Goal: Transaction & Acquisition: Download file/media

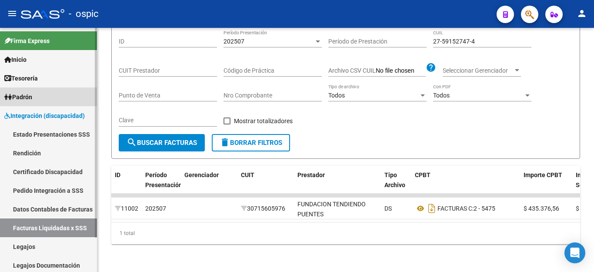
click at [38, 96] on link "Padrón" at bounding box center [48, 96] width 97 height 19
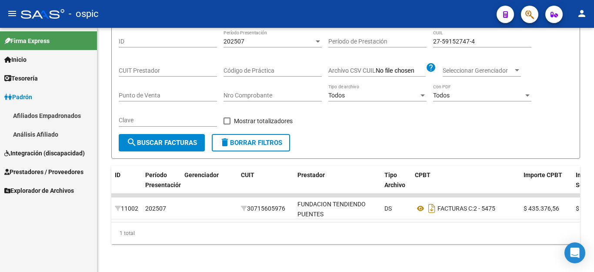
click at [46, 118] on link "Afiliados Empadronados" at bounding box center [48, 115] width 97 height 19
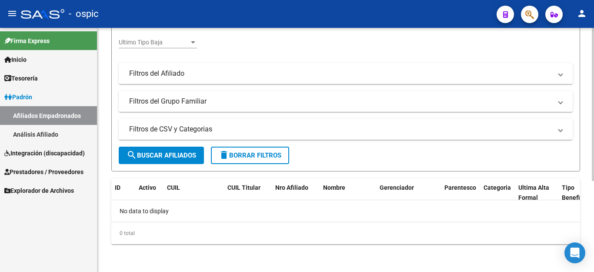
scroll to position [101, 0]
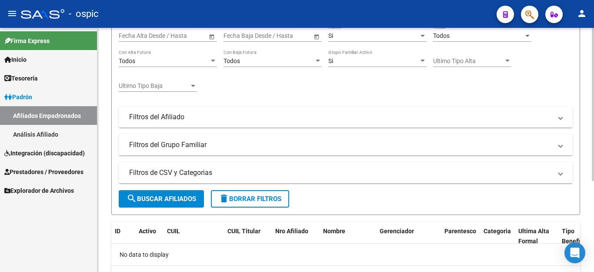
click at [161, 91] on div "Ultimo Tipo Baja Ultimo Tipo Baja" at bounding box center [158, 82] width 78 height 17
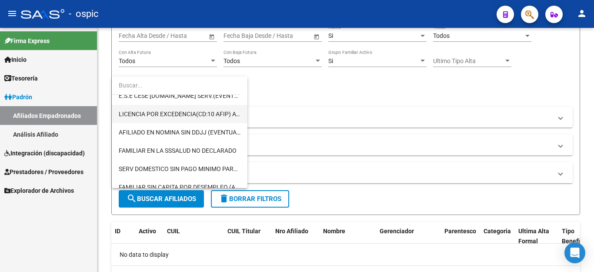
scroll to position [479, 0]
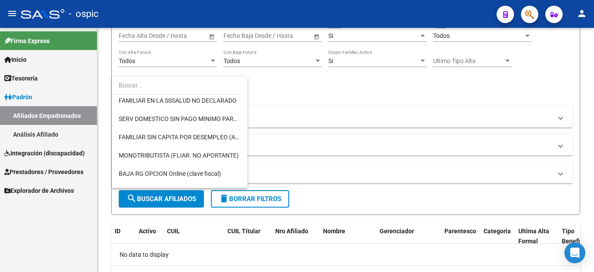
click at [338, 157] on div at bounding box center [297, 136] width 594 height 272
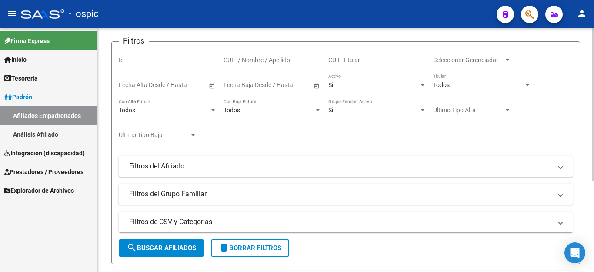
scroll to position [0, 0]
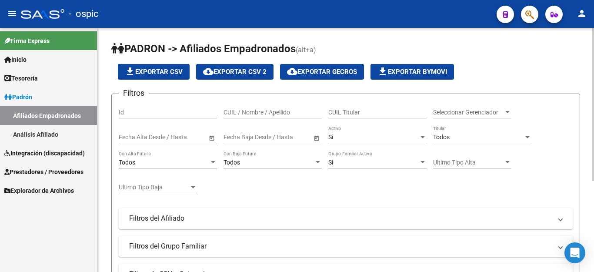
click at [435, 113] on span "Seleccionar Gerenciador" at bounding box center [468, 112] width 70 height 7
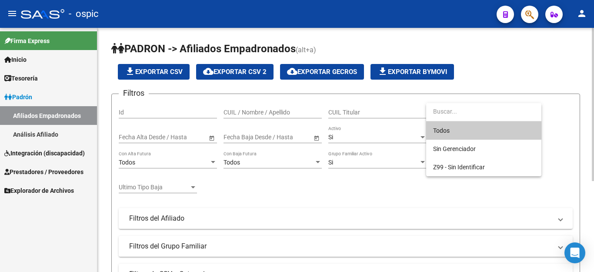
click at [435, 113] on input "dropdown search" at bounding box center [483, 111] width 115 height 18
click at [174, 117] on div at bounding box center [297, 136] width 594 height 272
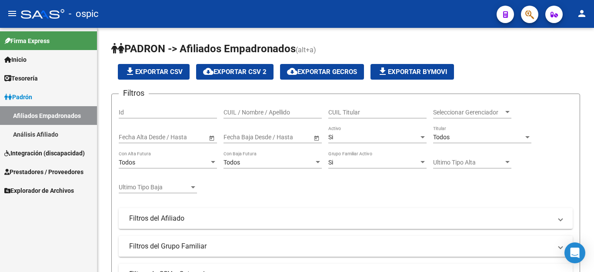
click at [48, 139] on link "Análisis Afiliado" at bounding box center [48, 134] width 97 height 19
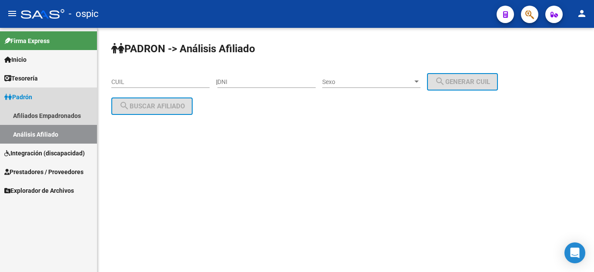
click at [21, 99] on span "Padrón" at bounding box center [18, 97] width 28 height 10
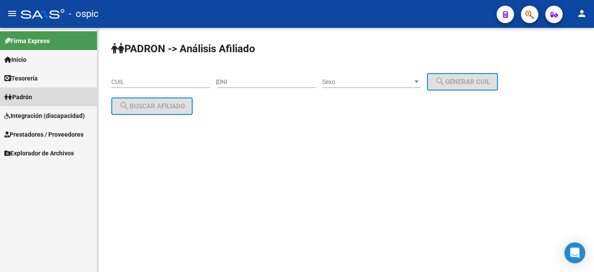
click at [27, 101] on span "Padrón" at bounding box center [18, 97] width 28 height 10
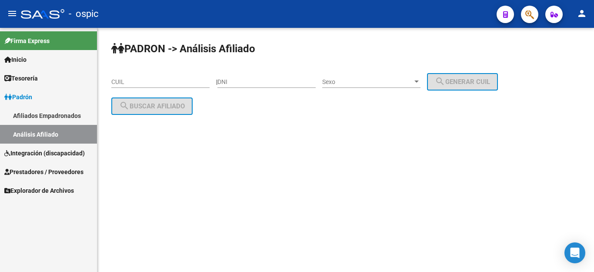
click at [40, 152] on span "Integración (discapacidad)" at bounding box center [44, 153] width 80 height 10
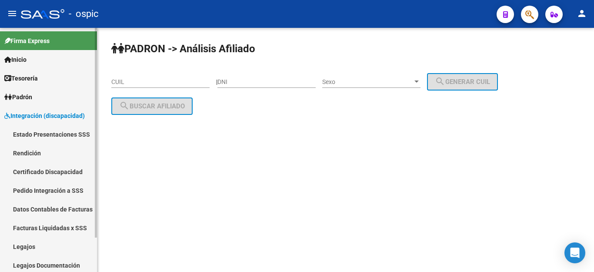
scroll to position [40, 0]
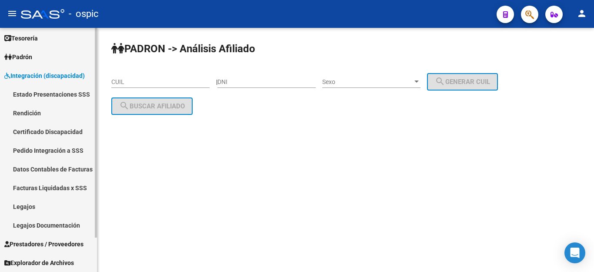
click at [45, 173] on link "Datos Contables de Facturas" at bounding box center [48, 169] width 97 height 19
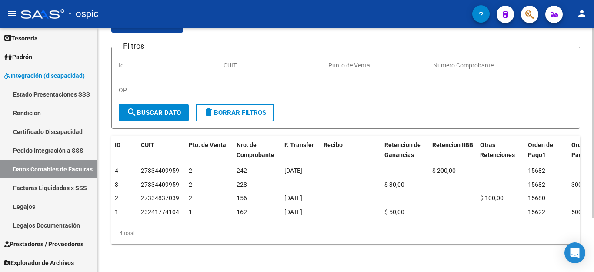
scroll to position [69, 0]
drag, startPoint x: 328, startPoint y: 228, endPoint x: 359, endPoint y: 228, distance: 31.8
click at [359, 228] on div "4 total" at bounding box center [345, 233] width 469 height 22
drag, startPoint x: 360, startPoint y: 226, endPoint x: 459, endPoint y: 221, distance: 99.3
click at [459, 221] on div "ID CUIT Pto. de Venta Nro. de Comprobante F. Transfer Recibo Retencion de Ganan…" at bounding box center [345, 190] width 469 height 108
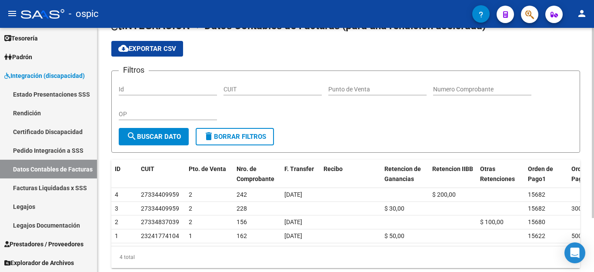
scroll to position [0, 0]
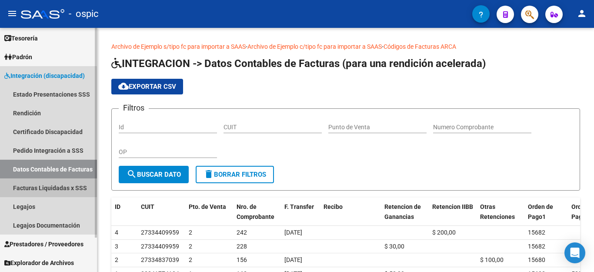
click at [46, 188] on link "Facturas Liquidadas x SSS" at bounding box center [48, 187] width 97 height 19
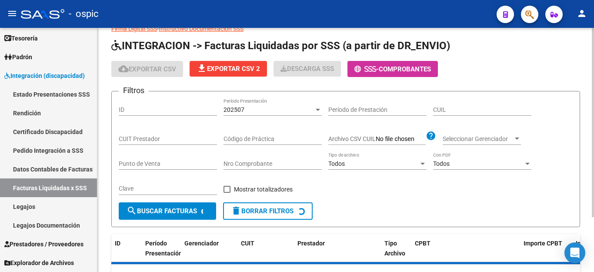
scroll to position [44, 0]
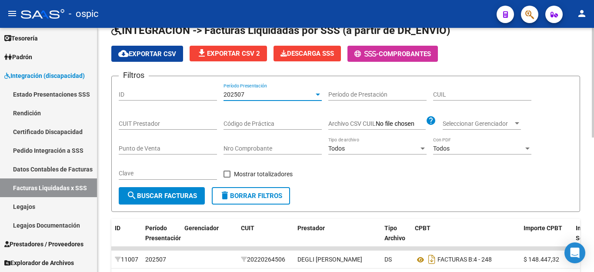
click at [289, 95] on div "202507" at bounding box center [269, 94] width 90 height 7
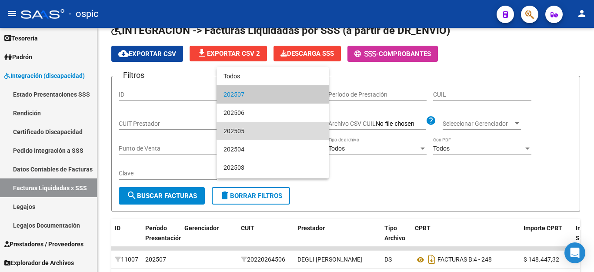
click at [280, 124] on span "202505" at bounding box center [273, 131] width 98 height 18
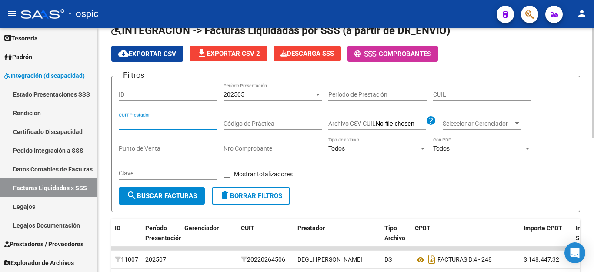
paste input "20-31432797-8"
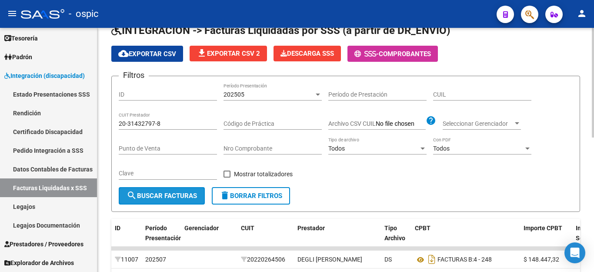
click at [161, 194] on span "search Buscar Facturas" at bounding box center [162, 196] width 70 height 8
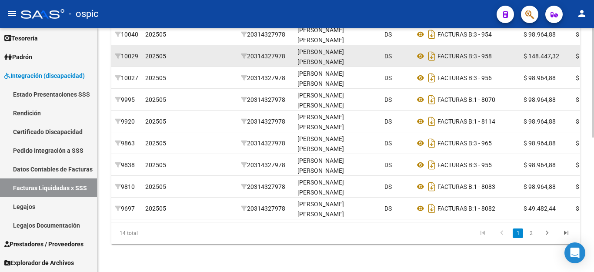
scroll to position [256, 0]
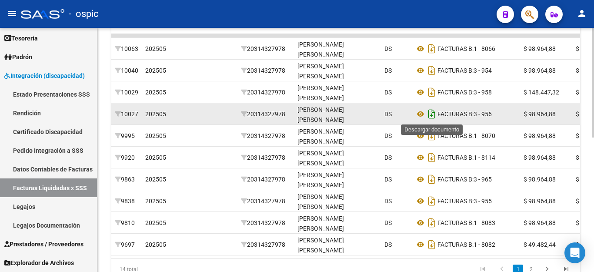
click at [432, 113] on icon "Descargar documento" at bounding box center [431, 114] width 11 height 14
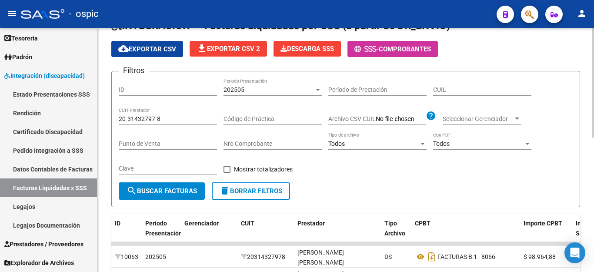
scroll to position [39, 0]
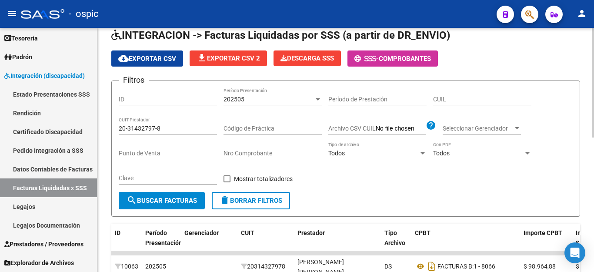
click at [140, 130] on input "20-31432797-8" at bounding box center [168, 128] width 98 height 7
click at [137, 129] on input "20-31432797-8" at bounding box center [168, 128] width 98 height 7
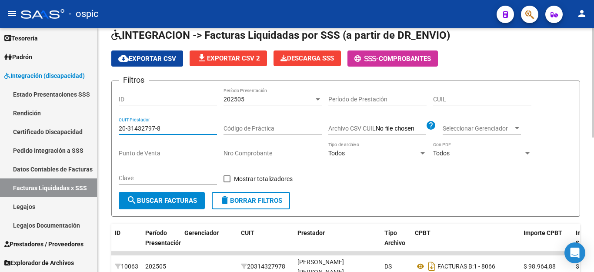
paste input "30-71772890-0"
click at [161, 201] on span "search Buscar Facturas" at bounding box center [162, 201] width 70 height 8
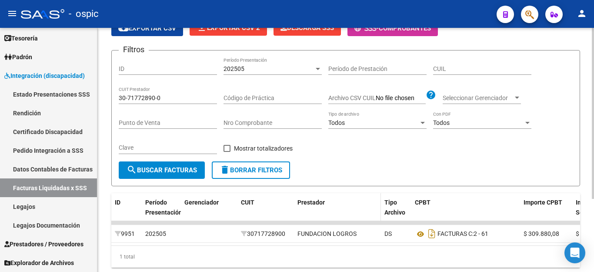
scroll to position [104, 0]
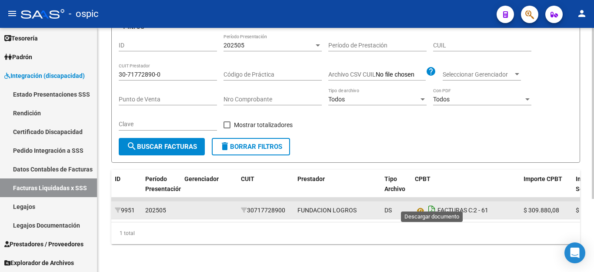
click at [432, 205] on icon "Descargar documento" at bounding box center [431, 210] width 11 height 14
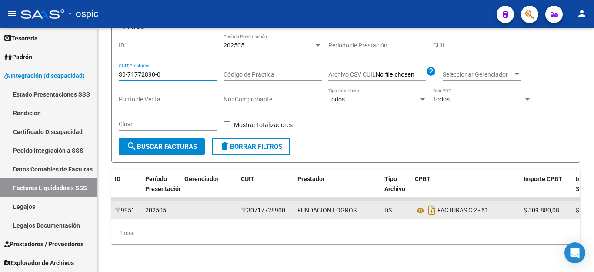
click at [164, 71] on input "30-71772890-0" at bounding box center [168, 74] width 98 height 7
paste input "24-92420580-2"
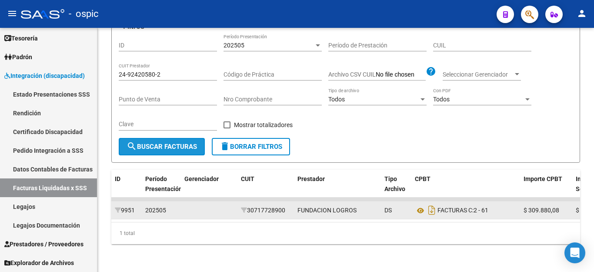
click at [189, 143] on span "search Buscar Facturas" at bounding box center [162, 147] width 70 height 8
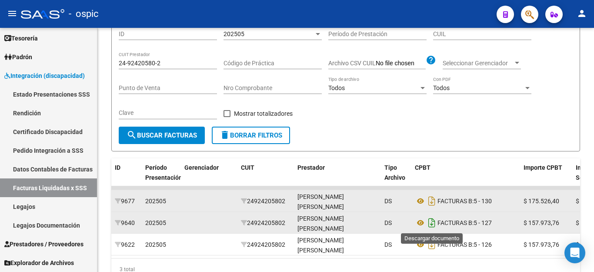
click at [434, 222] on icon "Descargar documento" at bounding box center [431, 223] width 11 height 14
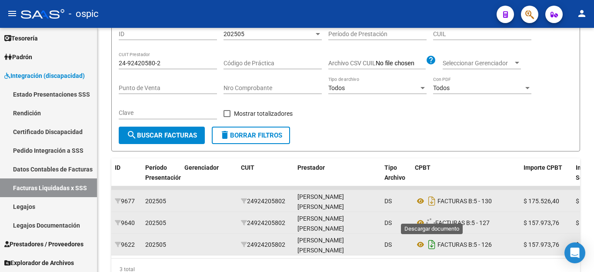
click at [431, 244] on icon "Descargar documento" at bounding box center [431, 245] width 11 height 14
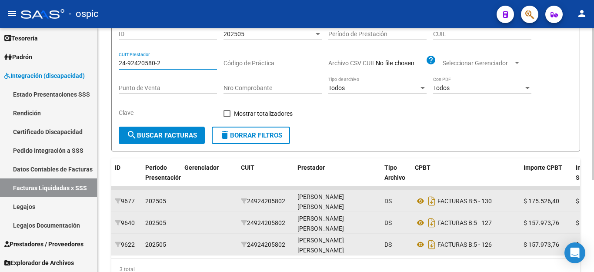
click at [170, 64] on input "24-92420580-2" at bounding box center [168, 63] width 98 height 7
paste input "7-17716567-6"
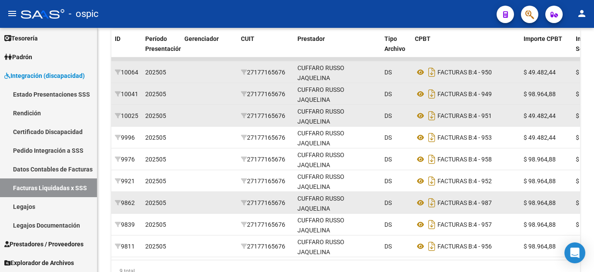
scroll to position [234, 0]
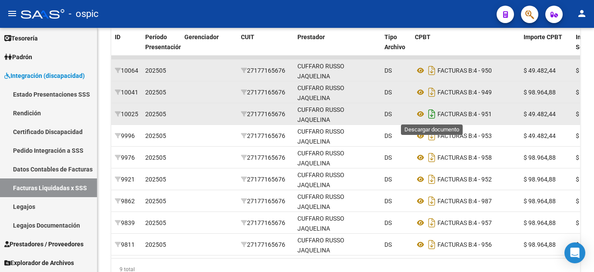
click at [433, 114] on icon "Descargar documento" at bounding box center [431, 114] width 11 height 14
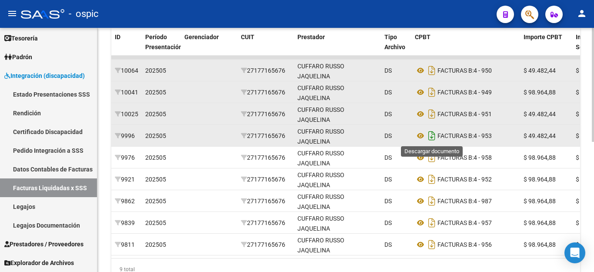
click at [434, 137] on icon "Descargar documento" at bounding box center [431, 136] width 11 height 14
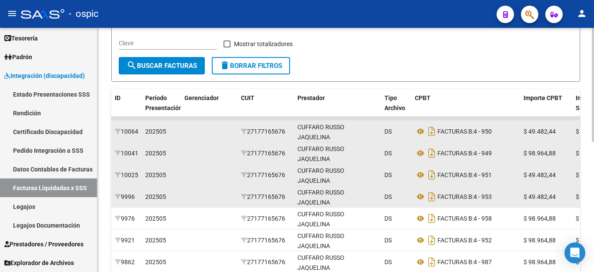
scroll to position [60, 0]
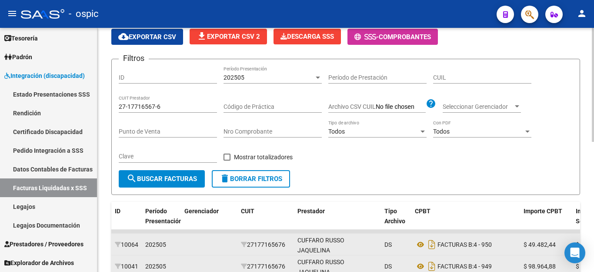
click at [146, 110] on input "27-17716567-6" at bounding box center [168, 106] width 98 height 7
paste input "27643957-5"
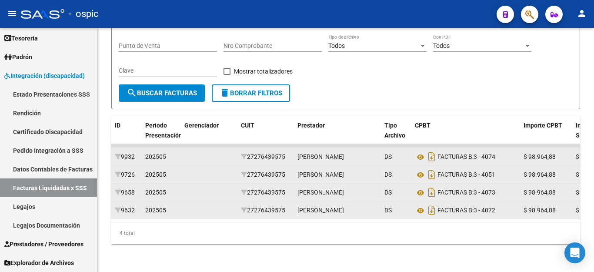
scroll to position [169, 0]
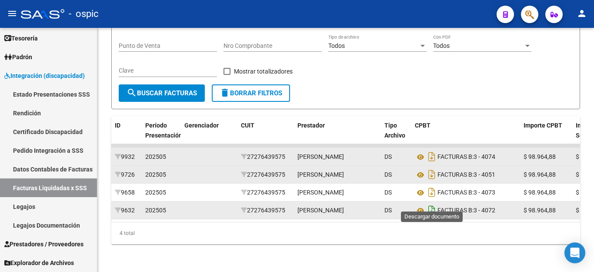
click at [428, 203] on icon "Descargar documento" at bounding box center [431, 210] width 11 height 14
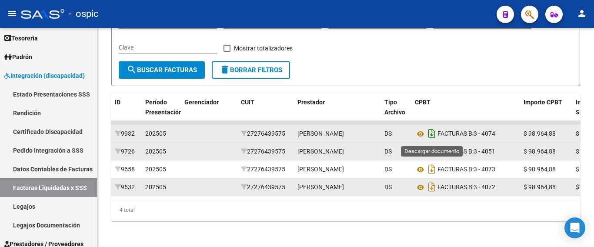
click at [431, 140] on icon "Descargar documento" at bounding box center [431, 134] width 11 height 14
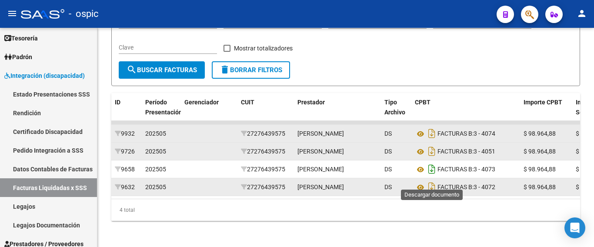
click at [436, 176] on icon "Descargar documento" at bounding box center [431, 169] width 11 height 14
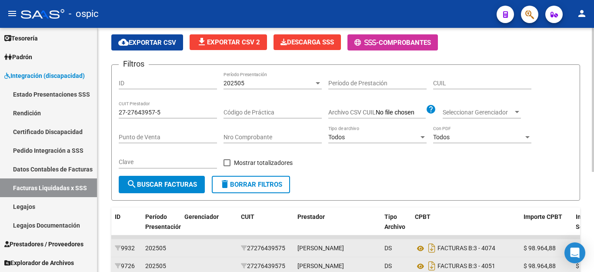
scroll to position [39, 0]
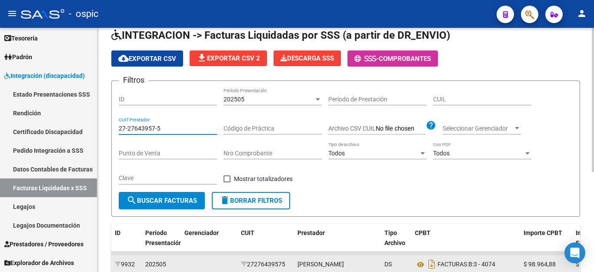
click at [166, 130] on input "27-27643957-5" at bounding box center [168, 128] width 98 height 7
paste input "31372271-1"
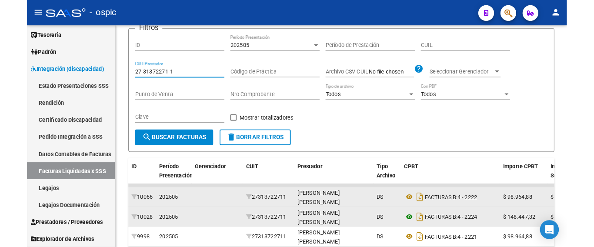
scroll to position [169, 0]
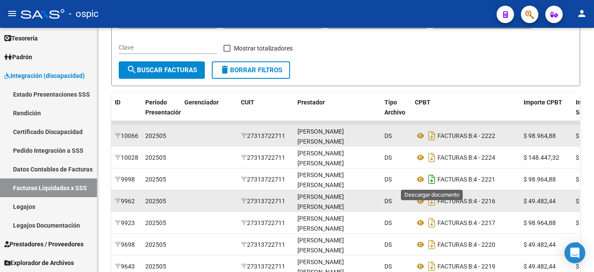
type input "27-31372271-1"
click at [431, 183] on icon "Descargar documento" at bounding box center [431, 179] width 11 height 14
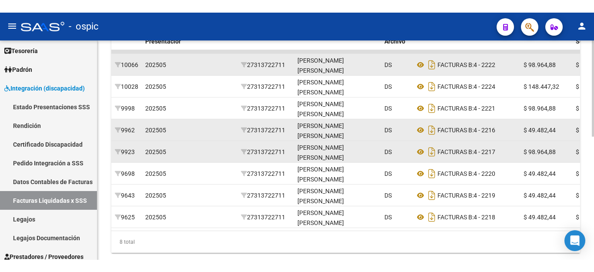
scroll to position [256, 0]
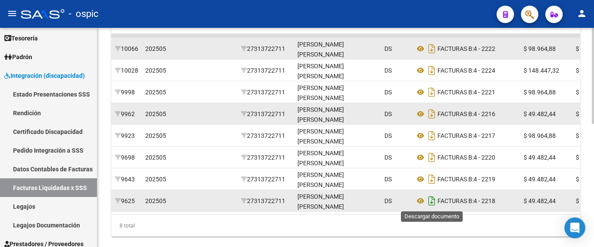
click at [428, 203] on icon "Descargar documento" at bounding box center [431, 201] width 11 height 14
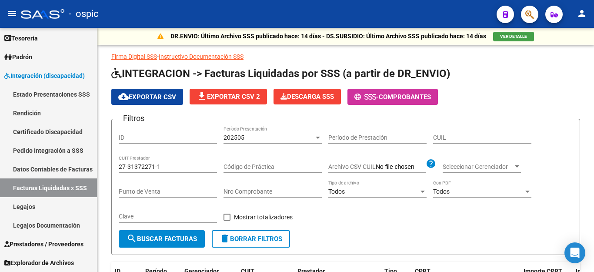
scroll to position [0, 0]
